Goal: Transaction & Acquisition: Purchase product/service

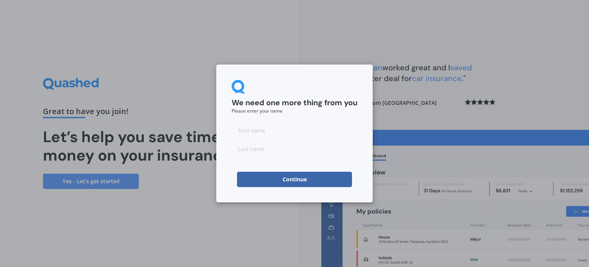
drag, startPoint x: 277, startPoint y: 128, endPoint x: 276, endPoint y: 122, distance: 5.8
click at [277, 128] on input at bounding box center [295, 129] width 126 height 15
type input "[PERSON_NAME]"
click at [256, 182] on button "Continue" at bounding box center [294, 179] width 115 height 15
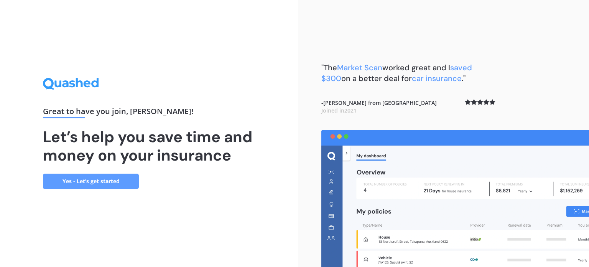
click at [106, 181] on link "Yes - Let’s get started" at bounding box center [91, 180] width 96 height 15
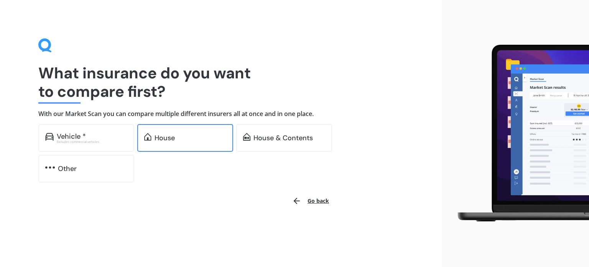
click at [200, 140] on div "House" at bounding box center [191, 138] width 72 height 8
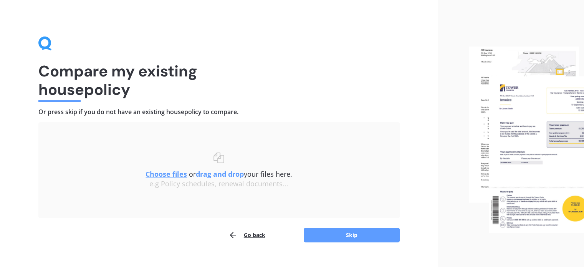
scroll to position [16, 0]
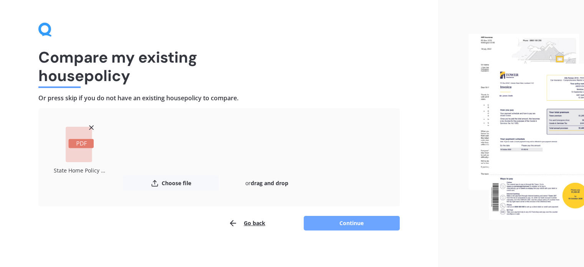
click at [351, 221] on button "Continue" at bounding box center [352, 223] width 96 height 15
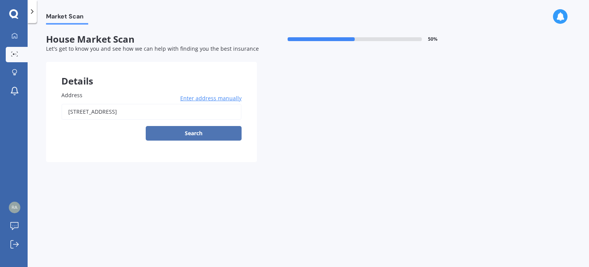
click at [201, 133] on button "Search" at bounding box center [194, 133] width 96 height 15
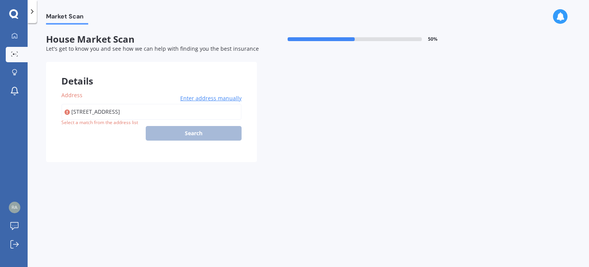
type input "[STREET_ADDRESS]"
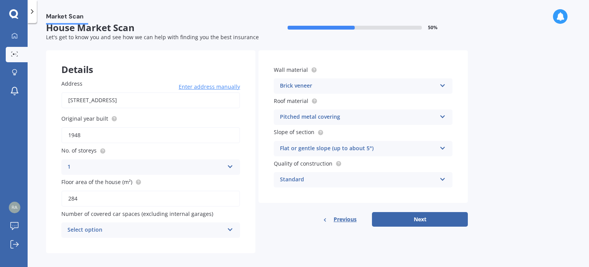
scroll to position [17, 0]
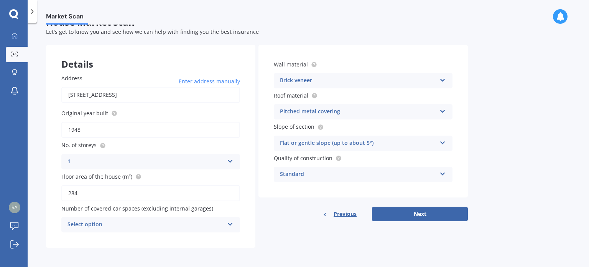
drag, startPoint x: 90, startPoint y: 129, endPoint x: 65, endPoint y: 129, distance: 24.9
click at [65, 129] on input "1948" at bounding box center [150, 130] width 179 height 16
type input "1962"
drag, startPoint x: 79, startPoint y: 158, endPoint x: 61, endPoint y: 159, distance: 18.9
click at [61, 159] on div "Address [STREET_ADDRESS] Enter address manually Search Original year built 1962…" at bounding box center [151, 153] width 210 height 189
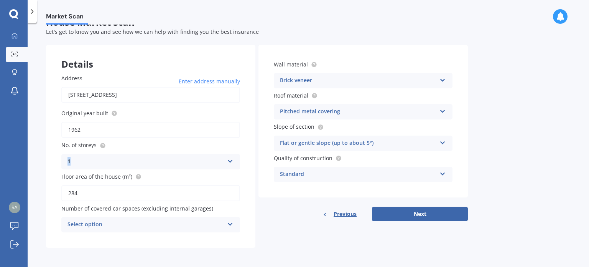
click at [109, 164] on div "1" at bounding box center [146, 161] width 157 height 9
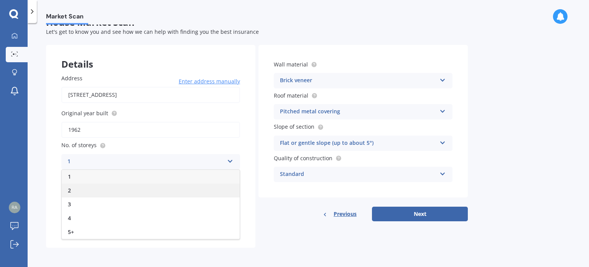
click at [75, 187] on div "2" at bounding box center [151, 190] width 178 height 14
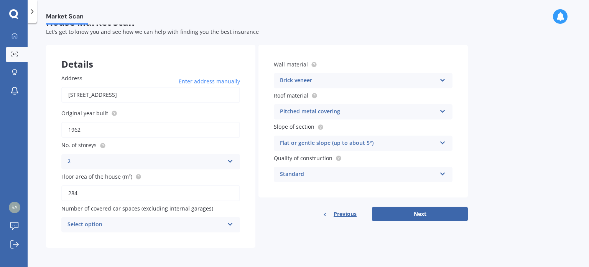
click at [148, 223] on div "Select option" at bounding box center [146, 224] width 157 height 9
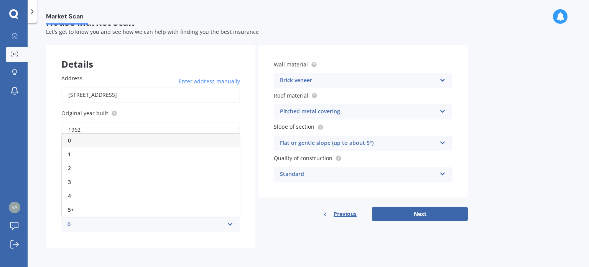
click at [46, 158] on div "Address [STREET_ADDRESS] Enter address manually Search Original year built 1962…" at bounding box center [151, 153] width 210 height 189
click at [121, 218] on div "0 0 1 2 3 4 5+" at bounding box center [150, 224] width 179 height 15
click at [78, 156] on div "1" at bounding box center [151, 154] width 178 height 14
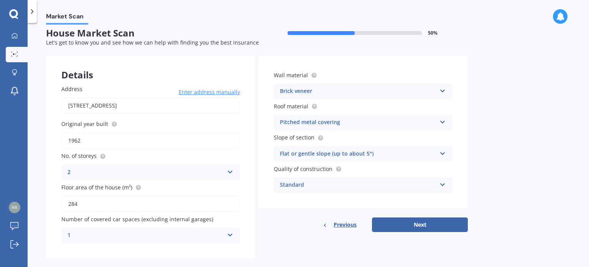
scroll to position [0, 0]
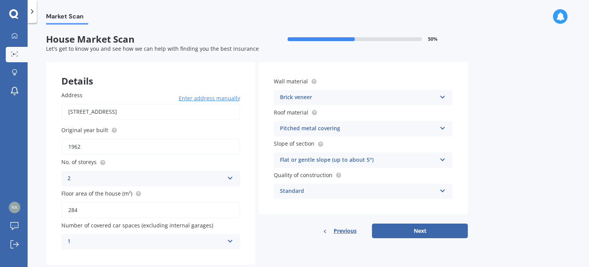
click at [161, 239] on div "1" at bounding box center [146, 241] width 157 height 9
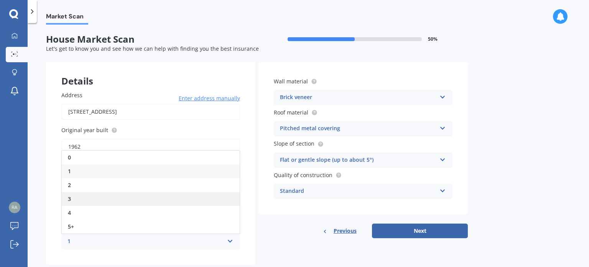
click at [90, 201] on div "3" at bounding box center [151, 199] width 178 height 14
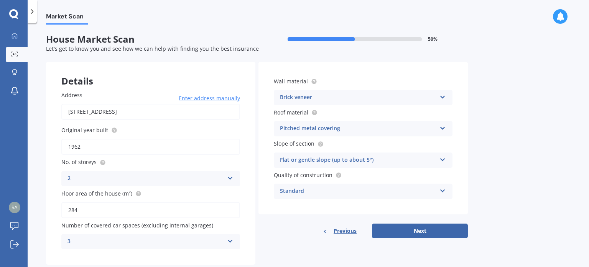
click at [116, 238] on div "3" at bounding box center [146, 241] width 157 height 9
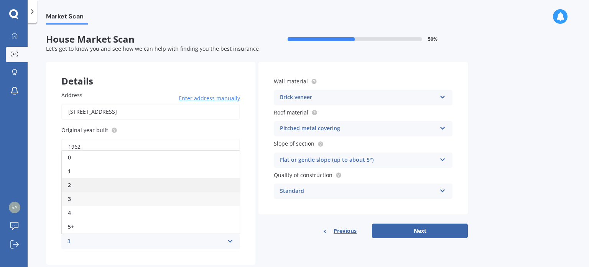
click at [74, 185] on div "2" at bounding box center [151, 185] width 178 height 14
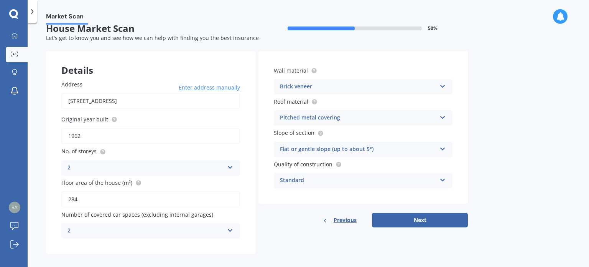
scroll to position [17, 0]
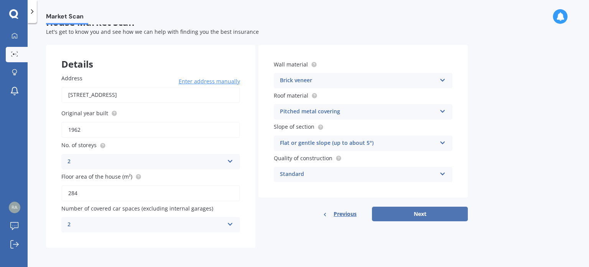
click at [417, 211] on button "Next" at bounding box center [420, 213] width 96 height 15
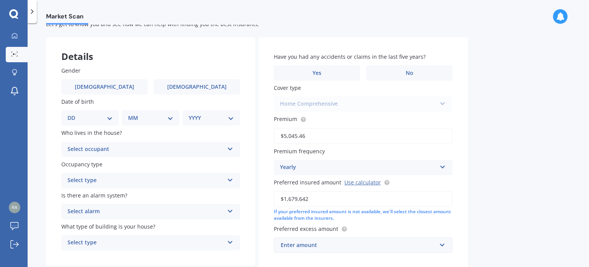
scroll to position [38, 0]
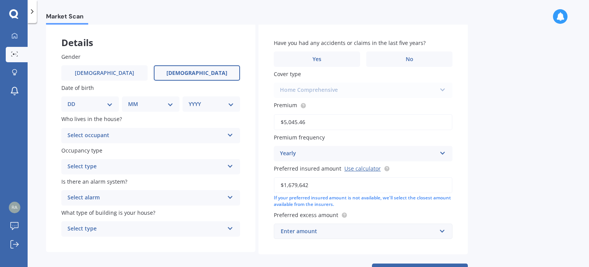
click at [210, 72] on label "[DEMOGRAPHIC_DATA]" at bounding box center [197, 72] width 86 height 15
click at [0, 0] on input "[DEMOGRAPHIC_DATA]" at bounding box center [0, 0] width 0 height 0
click at [107, 103] on select "DD 01 02 03 04 05 06 07 08 09 10 11 12 13 14 15 16 17 18 19 20 21 22 23 24 25 2…" at bounding box center [90, 104] width 45 height 8
select select "09"
click at [74, 100] on select "DD 01 02 03 04 05 06 07 08 09 10 11 12 13 14 15 16 17 18 19 20 21 22 23 24 25 2…" at bounding box center [90, 104] width 45 height 8
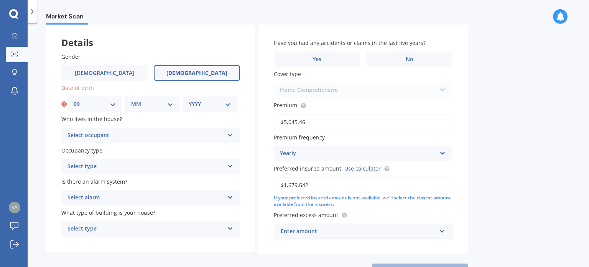
click at [157, 101] on select "MM 01 02 03 04 05 06 07 08 09 10 11 12" at bounding box center [152, 104] width 42 height 8
select select "03"
click at [131, 100] on select "MM 01 02 03 04 05 06 07 08 09 10 11 12" at bounding box center [152, 104] width 42 height 8
click at [197, 103] on select "YYYY 2009 2008 2007 2006 2005 2004 2003 2002 2001 2000 1999 1998 1997 1996 1995…" at bounding box center [210, 104] width 42 height 8
select select "1981"
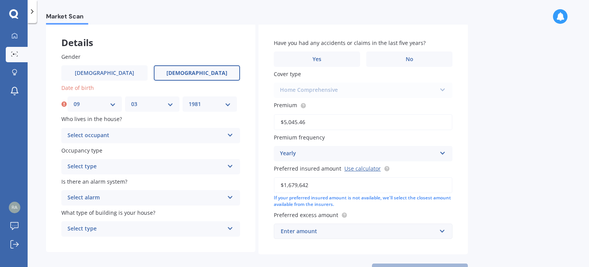
click at [189, 100] on select "YYYY 2009 2008 2007 2006 2005 2004 2003 2002 2001 2000 1999 1998 1997 1996 1995…" at bounding box center [210, 104] width 42 height 8
click at [139, 134] on div "Select occupant" at bounding box center [146, 135] width 157 height 9
click at [87, 152] on div "Owner" at bounding box center [151, 151] width 178 height 14
click at [112, 167] on div "Select type" at bounding box center [146, 166] width 157 height 9
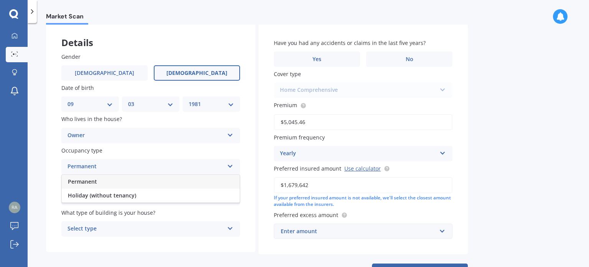
click at [88, 181] on span "Permanent" at bounding box center [82, 181] width 29 height 7
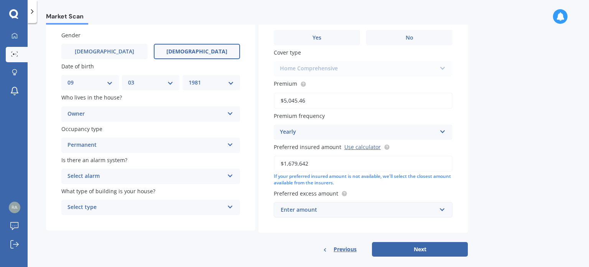
scroll to position [69, 0]
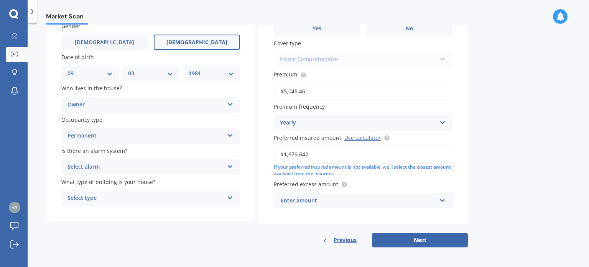
click at [108, 164] on div "Select alarm" at bounding box center [146, 166] width 157 height 9
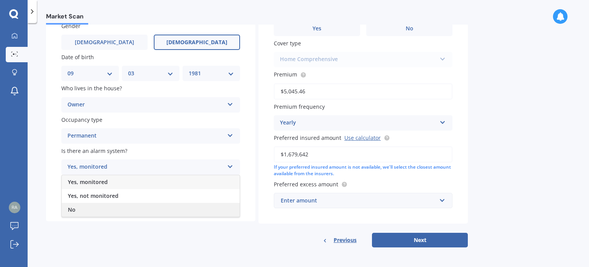
click at [77, 206] on div "No" at bounding box center [151, 210] width 178 height 14
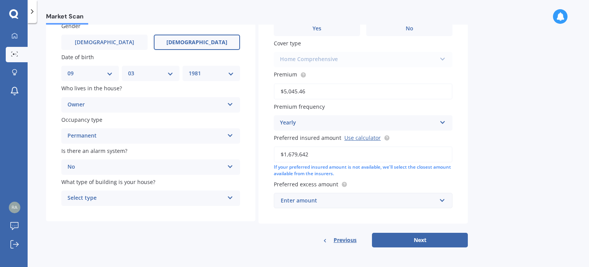
click at [104, 197] on div "Select type" at bounding box center [146, 197] width 157 height 9
click at [90, 214] on span "Freestanding" at bounding box center [85, 212] width 34 height 7
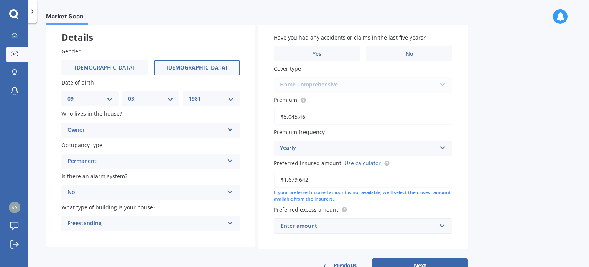
scroll to position [31, 0]
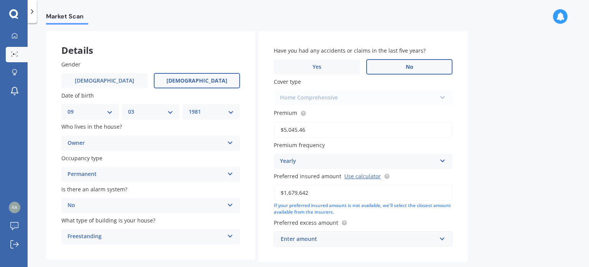
click at [399, 66] on label "No" at bounding box center [409, 66] width 86 height 15
click at [0, 0] on input "No" at bounding box center [0, 0] width 0 height 0
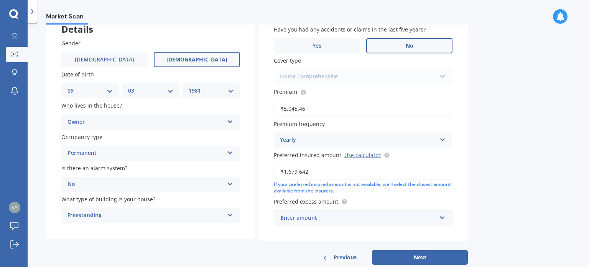
scroll to position [69, 0]
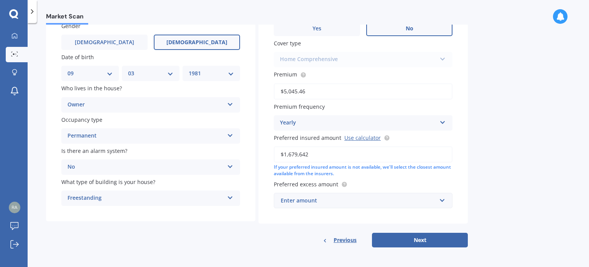
click at [342, 196] on div "Enter amount" at bounding box center [359, 200] width 156 height 8
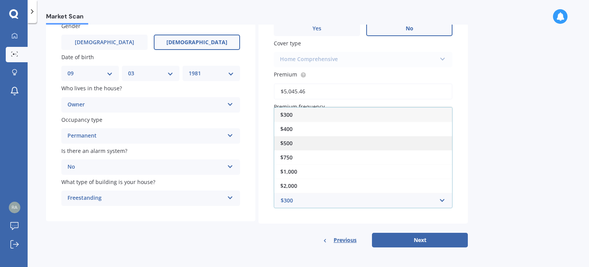
click at [298, 139] on div "$500" at bounding box center [363, 143] width 178 height 14
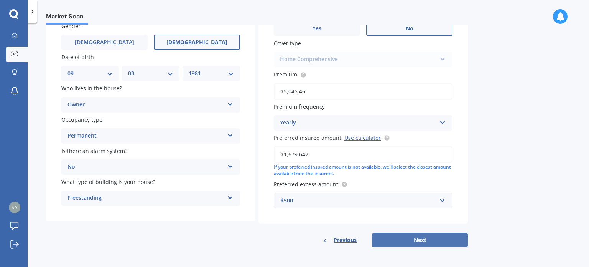
click at [417, 238] on button "Next" at bounding box center [420, 240] width 96 height 15
select select "09"
select select "03"
select select "1981"
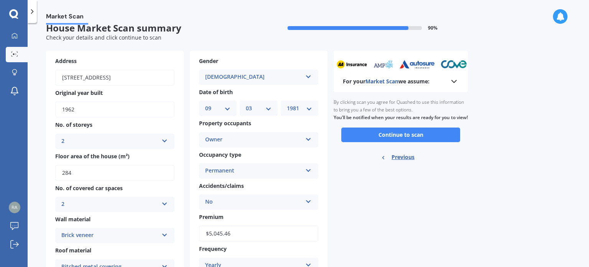
scroll to position [0, 0]
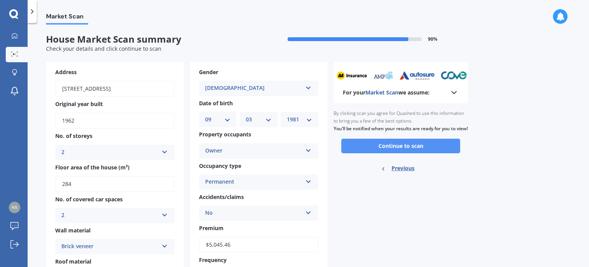
click at [407, 152] on button "Continue to scan" at bounding box center [400, 146] width 119 height 15
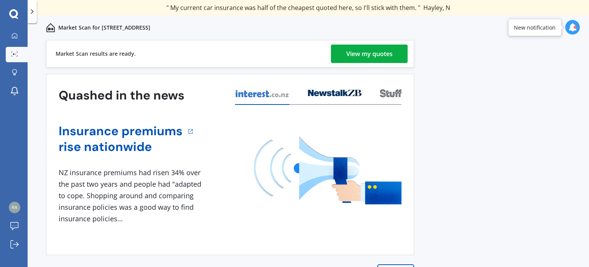
click at [373, 52] on div "View my quotes" at bounding box center [369, 54] width 46 height 18
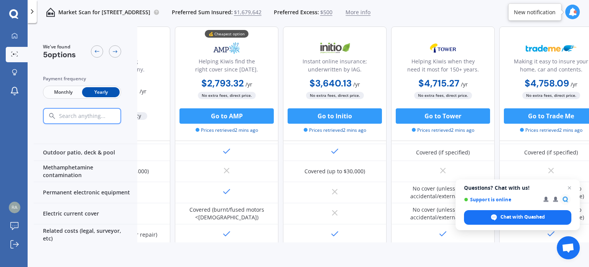
scroll to position [230, 88]
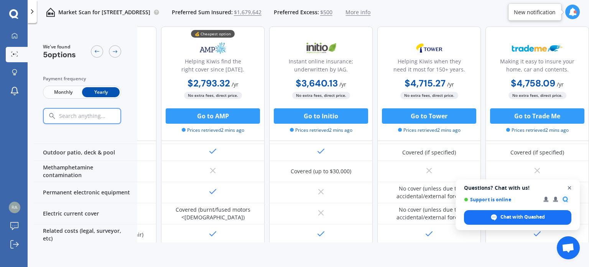
click at [570, 188] on span "Close chat" at bounding box center [570, 188] width 10 height 10
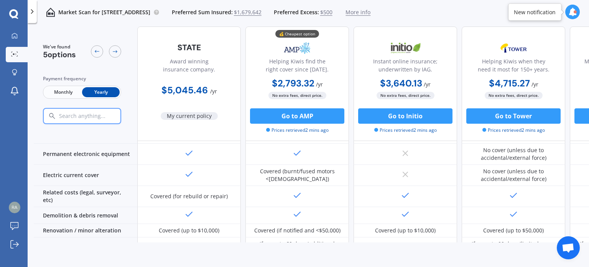
scroll to position [230, 0]
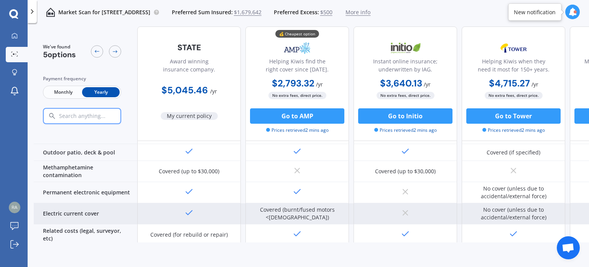
click at [73, 203] on div "Electric current cover" at bounding box center [86, 213] width 104 height 21
drag, startPoint x: 253, startPoint y: 193, endPoint x: 342, endPoint y: 203, distance: 89.3
click at [342, 206] on div "Covered (burnt/fused motors <[DEMOGRAPHIC_DATA])" at bounding box center [297, 213] width 92 height 15
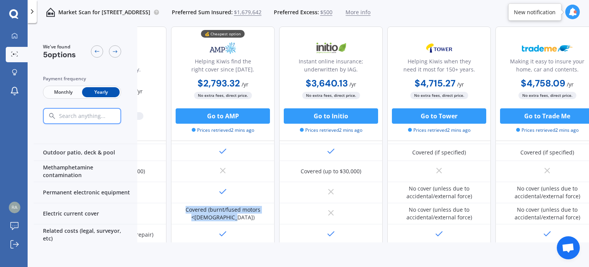
scroll to position [230, 75]
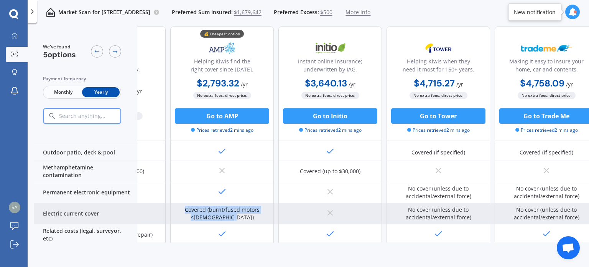
click at [252, 205] on div "Covered (burnt/fused motors <[DEMOGRAPHIC_DATA])" at bounding box center [222, 213] width 104 height 21
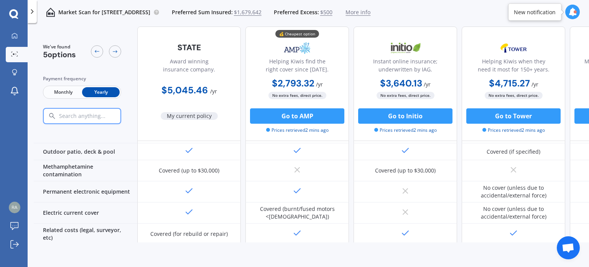
scroll to position [91, 0]
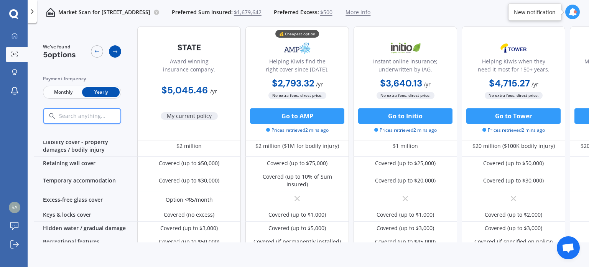
click at [118, 54] on icon at bounding box center [115, 51] width 6 height 6
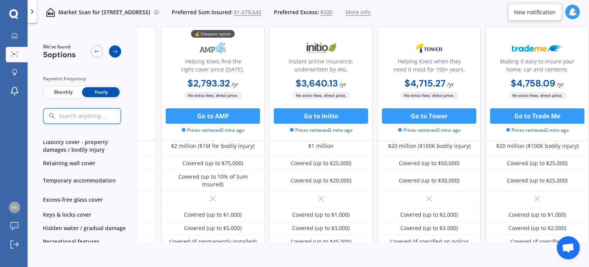
scroll to position [91, 88]
click at [118, 54] on icon at bounding box center [115, 51] width 6 height 6
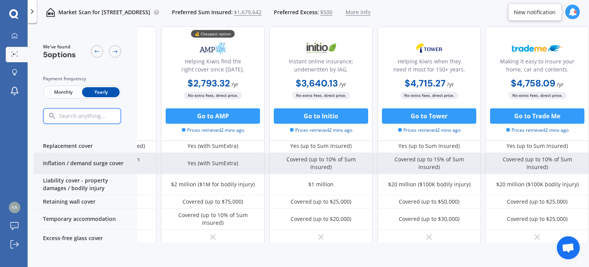
scroll to position [15, 88]
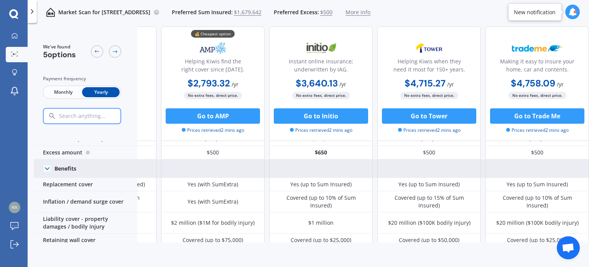
click at [49, 169] on icon at bounding box center [47, 169] width 8 height 8
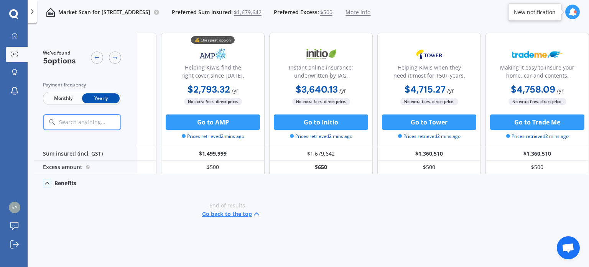
scroll to position [0, 84]
click at [48, 181] on icon at bounding box center [47, 183] width 8 height 8
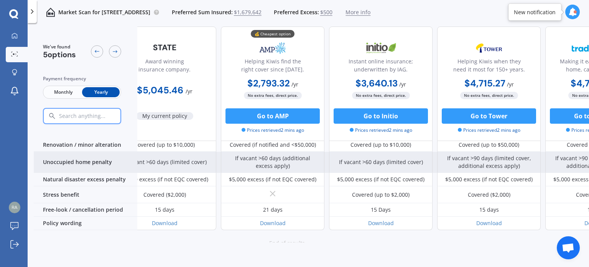
scroll to position [360, 25]
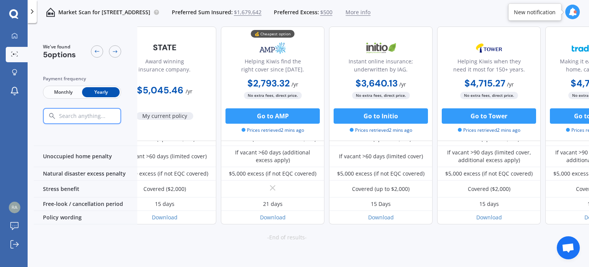
click at [64, 91] on span "Monthly" at bounding box center [64, 92] width 38 height 10
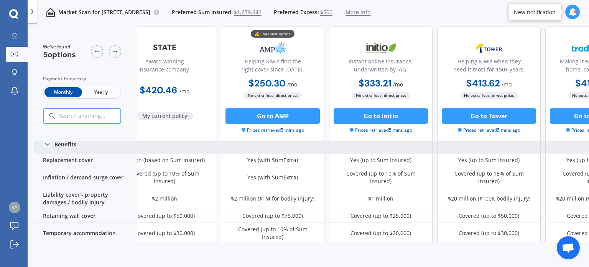
scroll to position [0, 25]
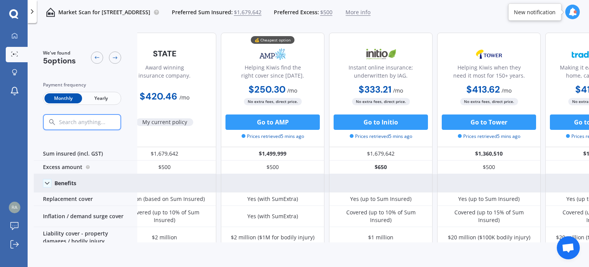
click at [13, 10] on icon at bounding box center [13, 13] width 9 height 9
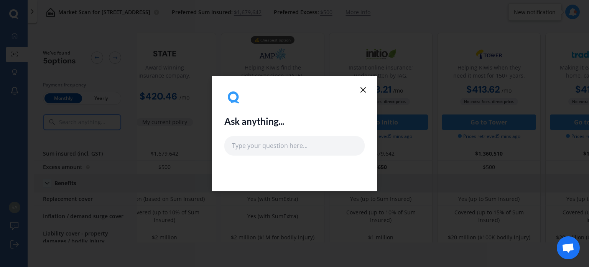
click at [364, 92] on icon at bounding box center [363, 89] width 9 height 9
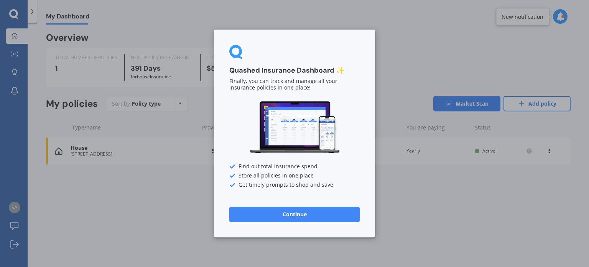
click at [129, 13] on div "Quashed Insurance Dashboard ✨ Finally, you can track and manage all your insura…" at bounding box center [294, 133] width 589 height 267
click at [308, 216] on button "Continue" at bounding box center [294, 213] width 130 height 15
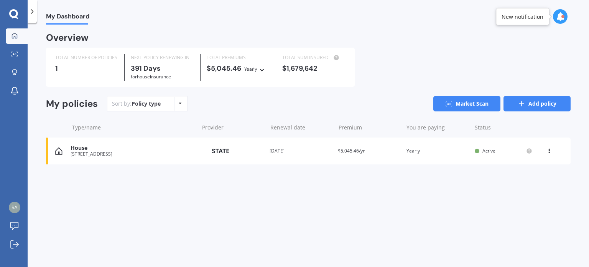
click at [542, 104] on link "Add policy" at bounding box center [537, 103] width 67 height 15
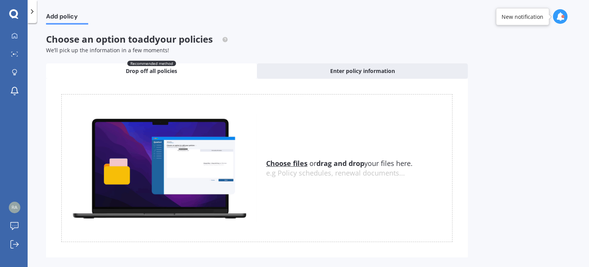
click at [36, 10] on icon at bounding box center [32, 12] width 8 height 8
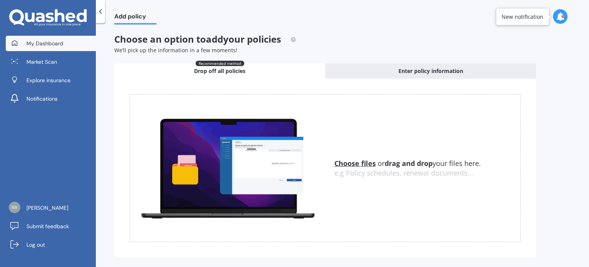
click at [38, 40] on span "My Dashboard" at bounding box center [44, 44] width 37 height 8
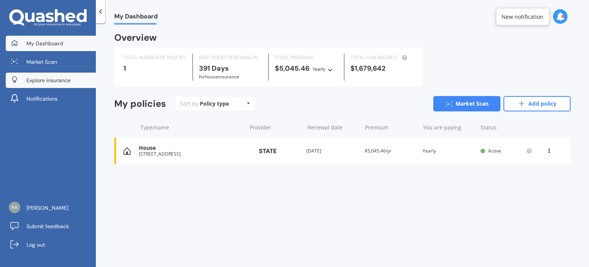
click at [50, 79] on span "Explore insurance" at bounding box center [48, 80] width 44 height 8
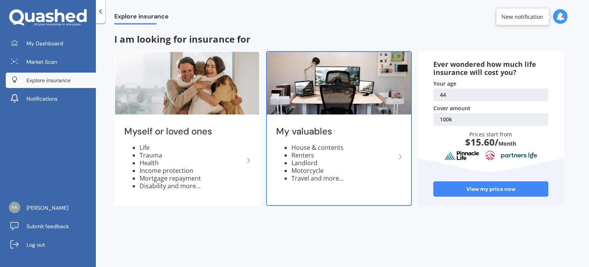
click at [331, 155] on li "Renters" at bounding box center [344, 155] width 104 height 8
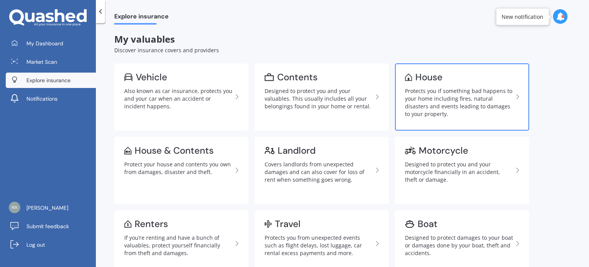
click at [445, 98] on div "Protects you if something bad happens to your home including fires, natural dis…" at bounding box center [459, 102] width 108 height 31
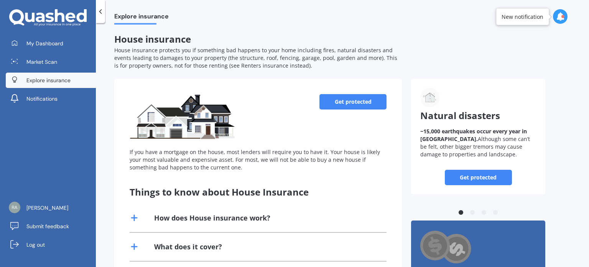
click at [355, 99] on link "Get protected" at bounding box center [353, 101] width 67 height 15
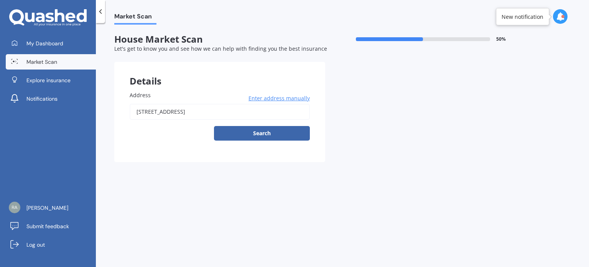
drag, startPoint x: 261, startPoint y: 112, endPoint x: 123, endPoint y: 112, distance: 137.8
click at [123, 112] on div "Address [STREET_ADDRESS] Enter address manually Search" at bounding box center [219, 119] width 211 height 86
type input "[STREET_ADDRESS][PERSON_NAME]"
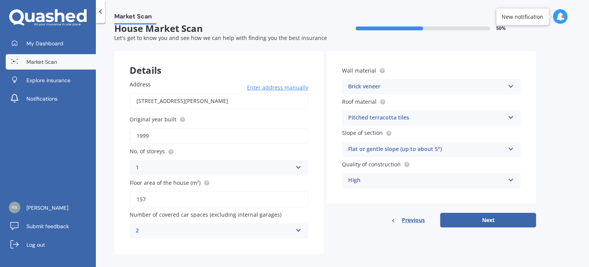
scroll to position [17, 0]
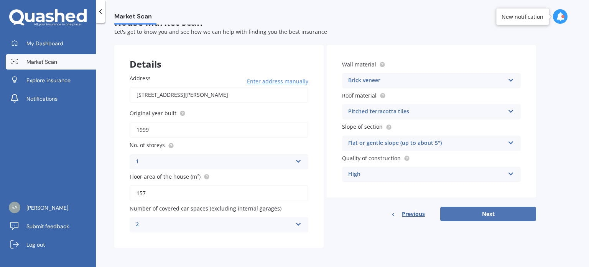
click at [483, 211] on button "Next" at bounding box center [488, 213] width 96 height 15
select select "09"
select select "03"
select select "1981"
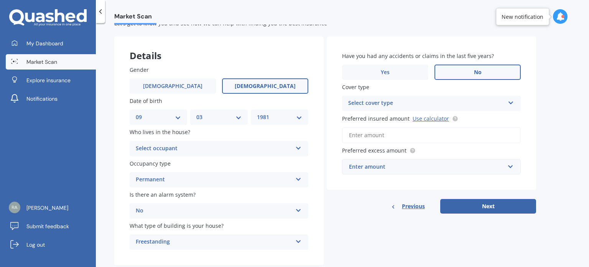
scroll to position [44, 0]
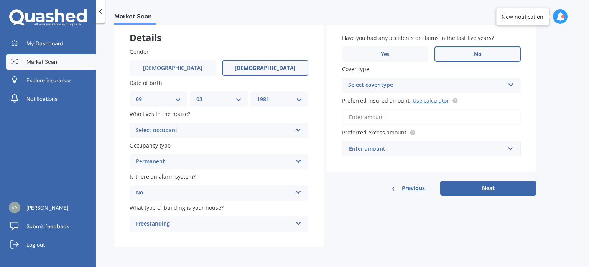
click at [222, 130] on div "Select occupant" at bounding box center [214, 130] width 157 height 9
click at [162, 145] on div "Owner" at bounding box center [219, 146] width 178 height 14
click at [456, 90] on div "Select cover type High" at bounding box center [431, 85] width 179 height 15
click at [360, 85] on div "High" at bounding box center [426, 85] width 157 height 9
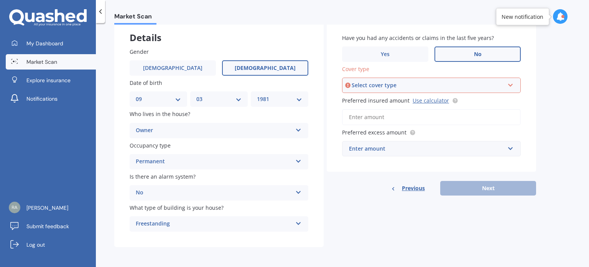
click at [416, 87] on div "Select cover type" at bounding box center [428, 85] width 153 height 8
click at [361, 98] on div "High" at bounding box center [431, 100] width 177 height 14
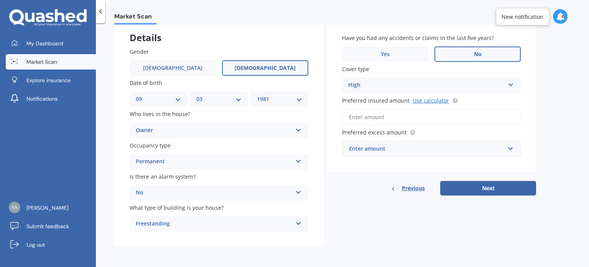
click at [432, 99] on link "Use calculator" at bounding box center [431, 100] width 36 height 7
click at [393, 148] on div "Enter amount" at bounding box center [427, 148] width 156 height 8
click at [384, 116] on input "Preferred insured amount Use calculator" at bounding box center [431, 117] width 179 height 16
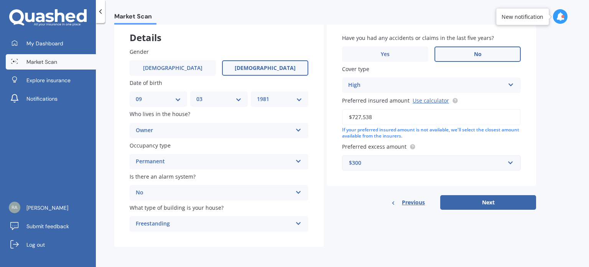
type input "$727,538"
click at [403, 162] on div "$300" at bounding box center [427, 162] width 156 height 8
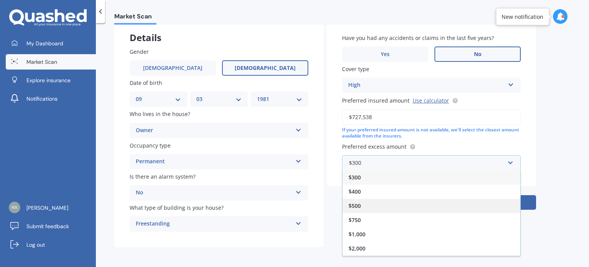
click at [370, 202] on div "$500" at bounding box center [432, 205] width 178 height 14
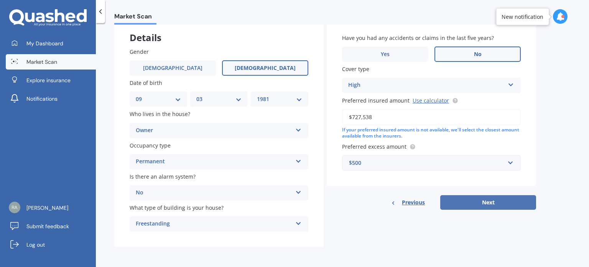
click at [490, 202] on button "Next" at bounding box center [488, 202] width 96 height 15
select select "09"
select select "03"
select select "1981"
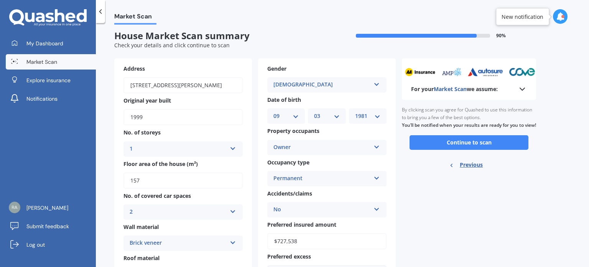
scroll to position [0, 0]
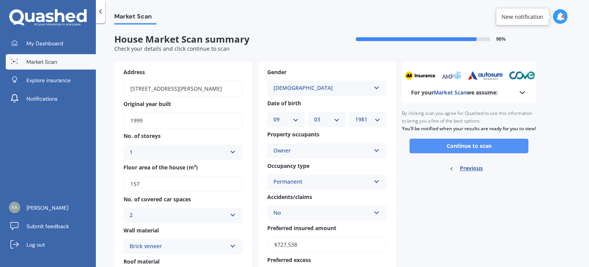
click at [471, 152] on button "Continue to scan" at bounding box center [469, 146] width 119 height 15
